Goal: Register for event/course

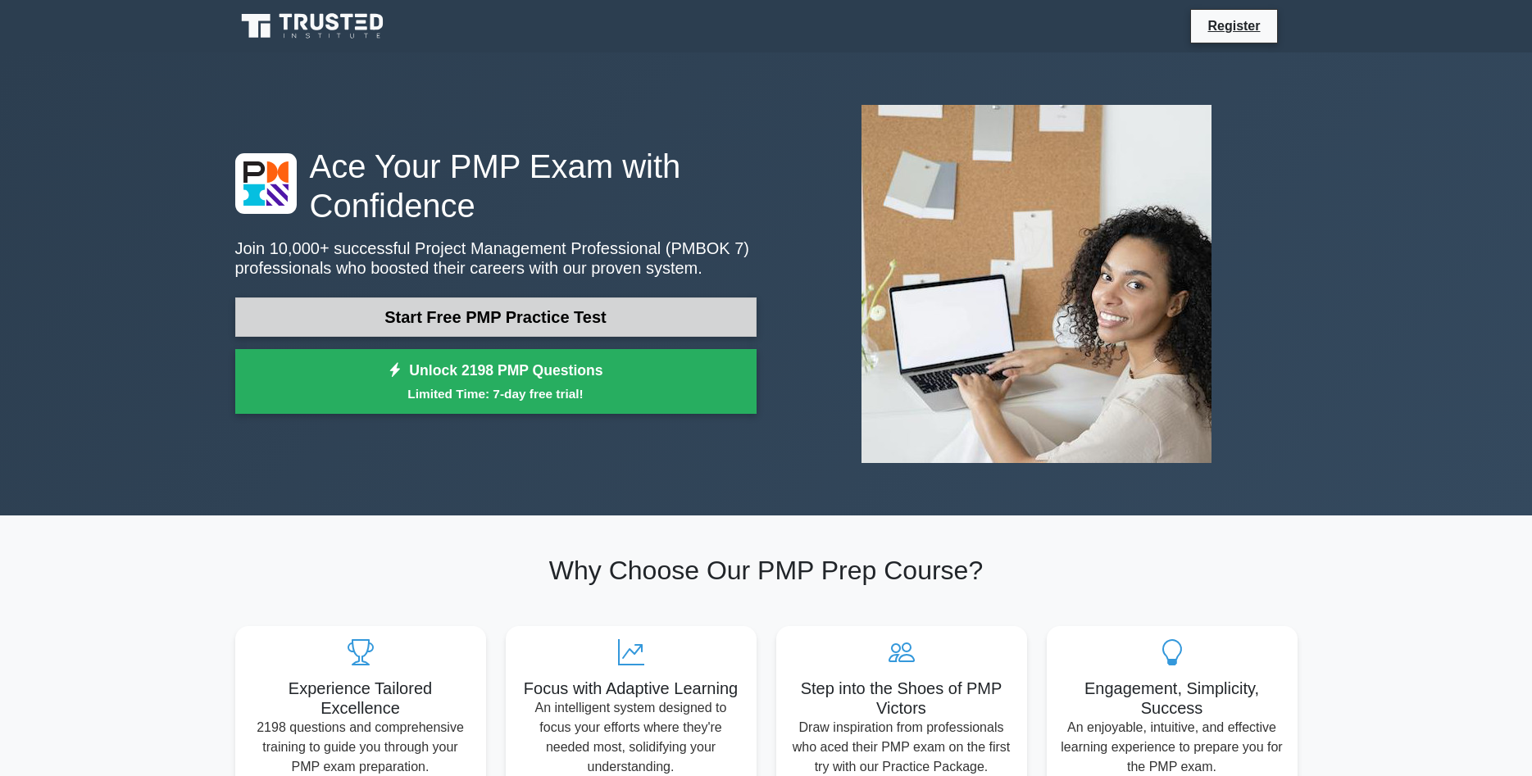
click at [598, 317] on link "Start Free PMP Practice Test" at bounding box center [495, 317] width 521 height 39
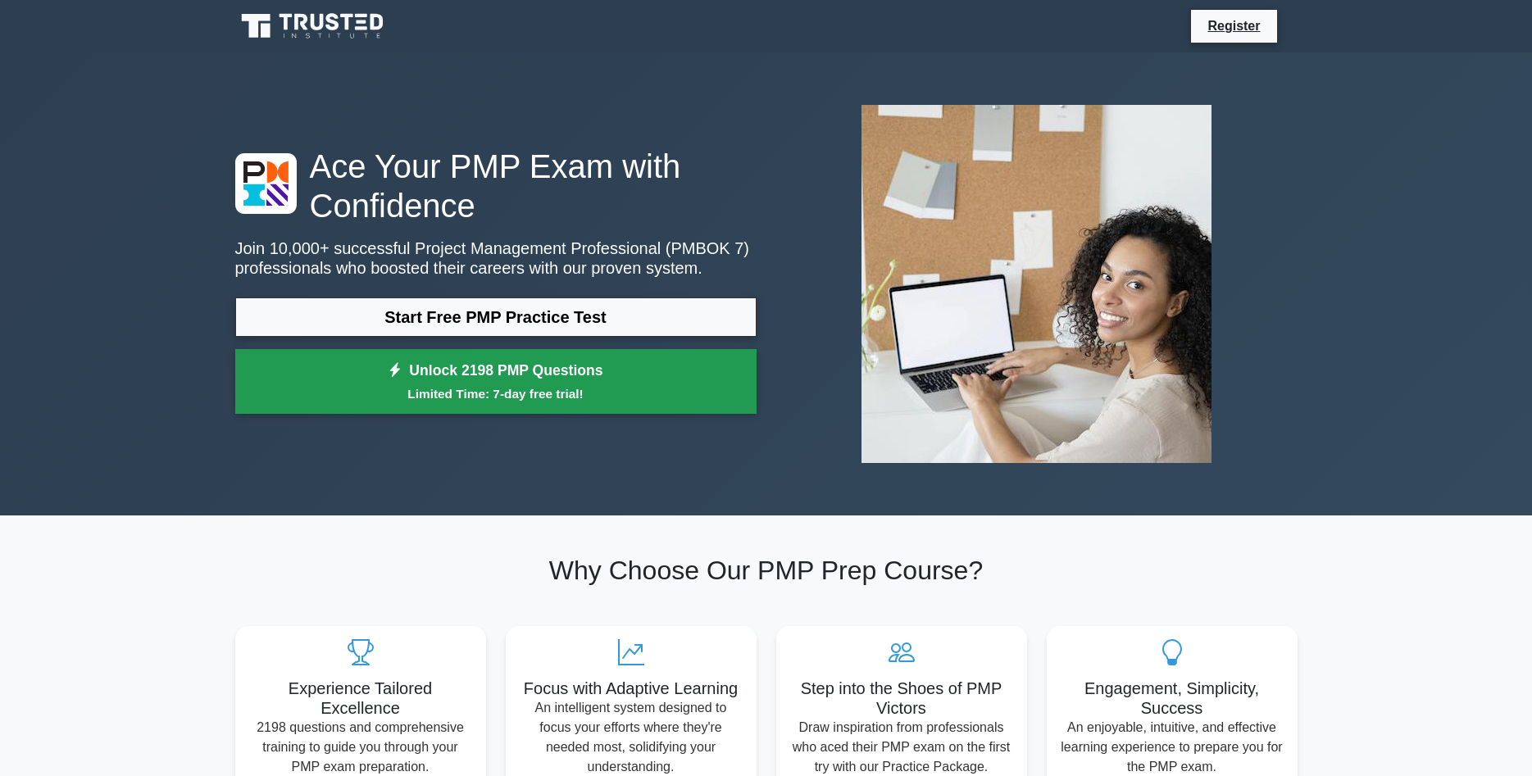
click at [534, 379] on link "Unlock 2198 PMP Questions Limited Time: 7-day free trial!" at bounding box center [495, 382] width 521 height 66
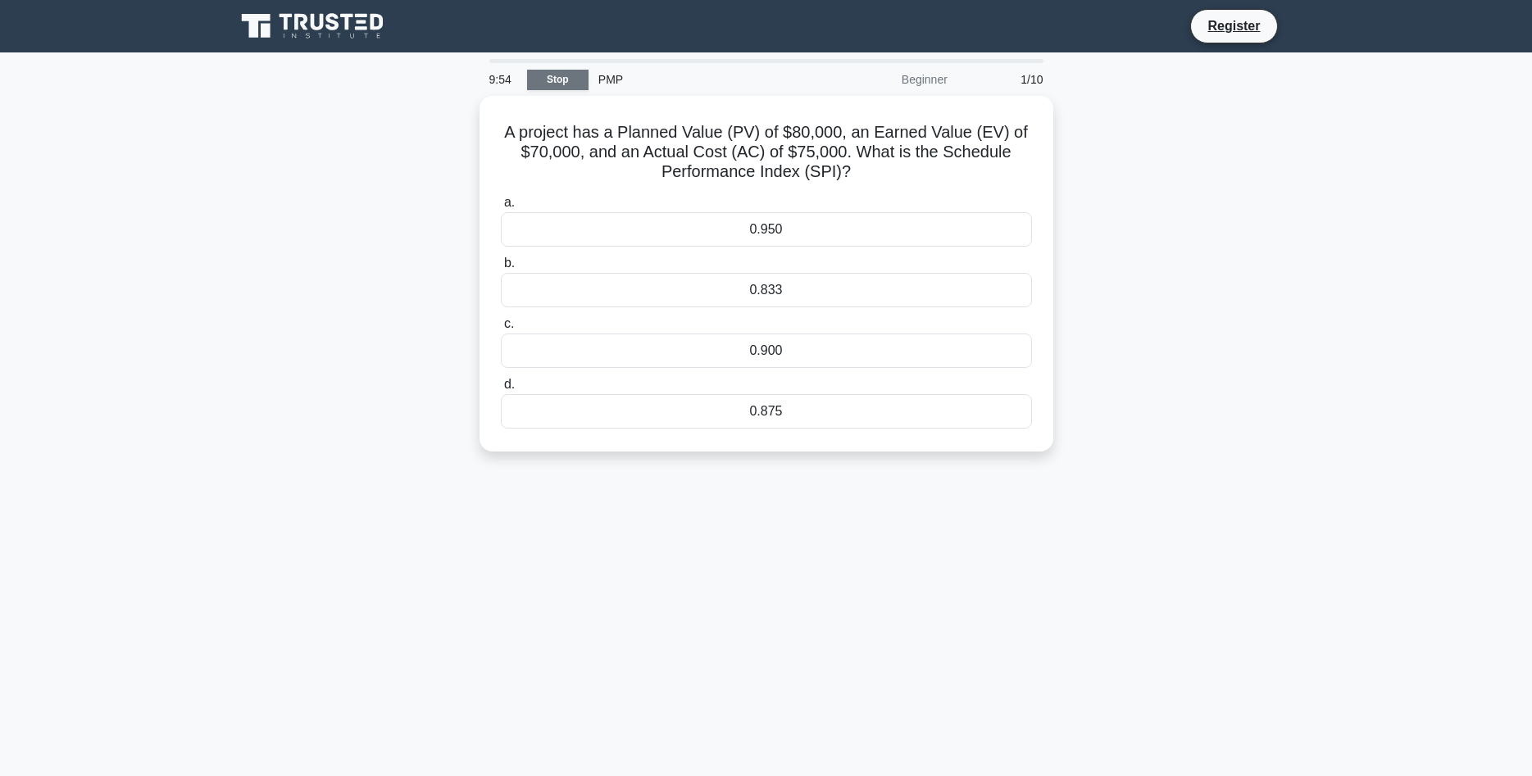
click at [562, 77] on link "Stop" at bounding box center [557, 80] width 61 height 20
